Goal: Transaction & Acquisition: Download file/media

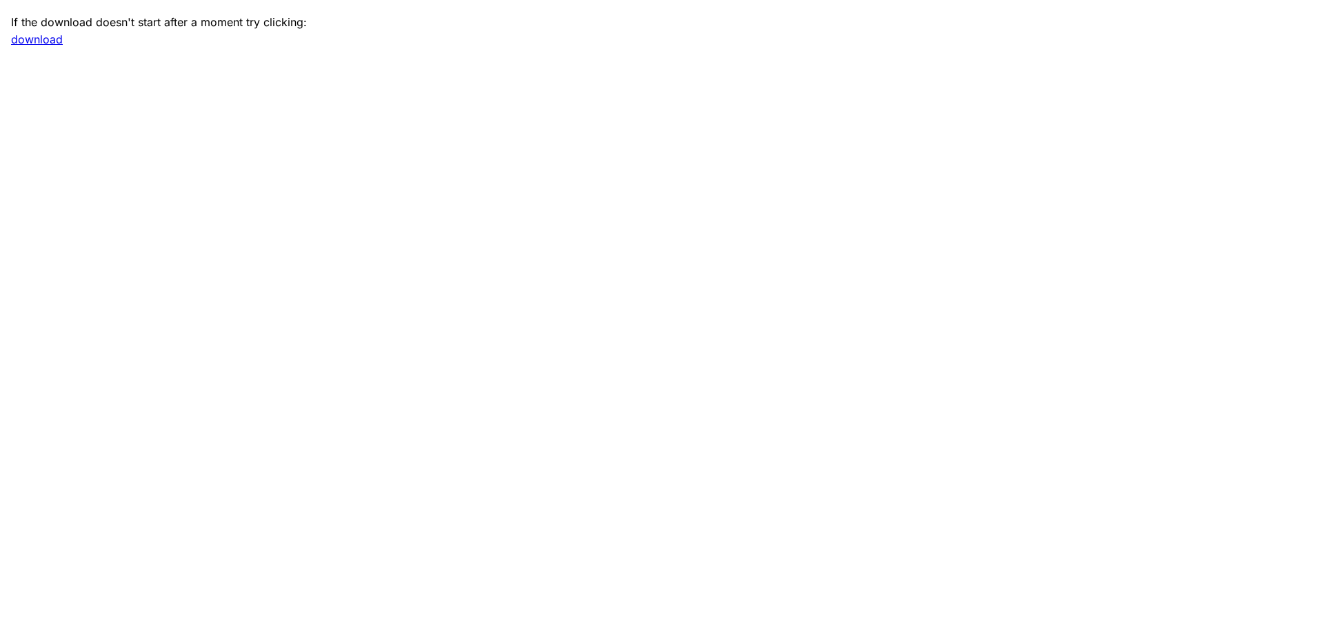
click at [35, 40] on link "download" at bounding box center [37, 39] width 52 height 14
